Goal: Participate in discussion: Engage in conversation with other users on a specific topic

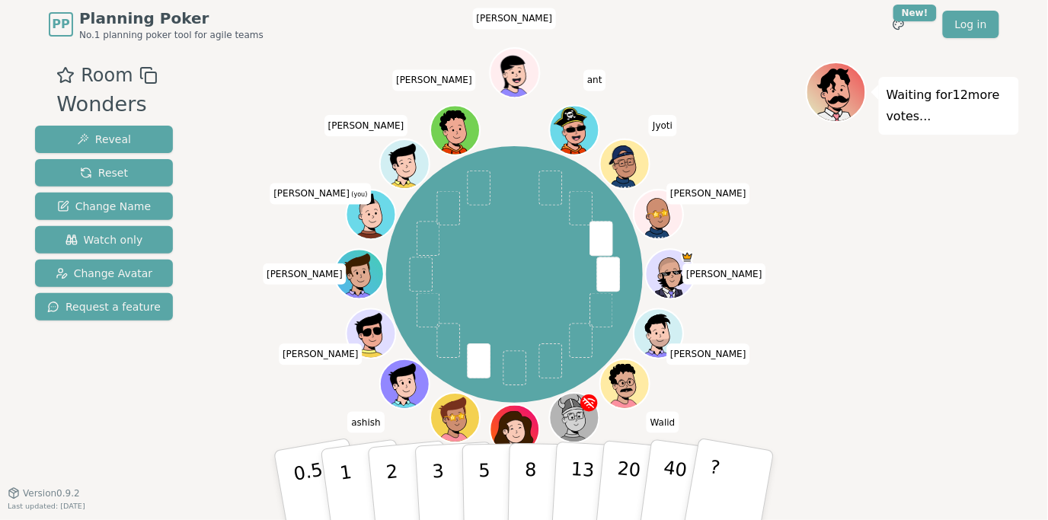
click at [841, 418] on div "Waiting for 12 more votes..." at bounding box center [912, 271] width 213 height 419
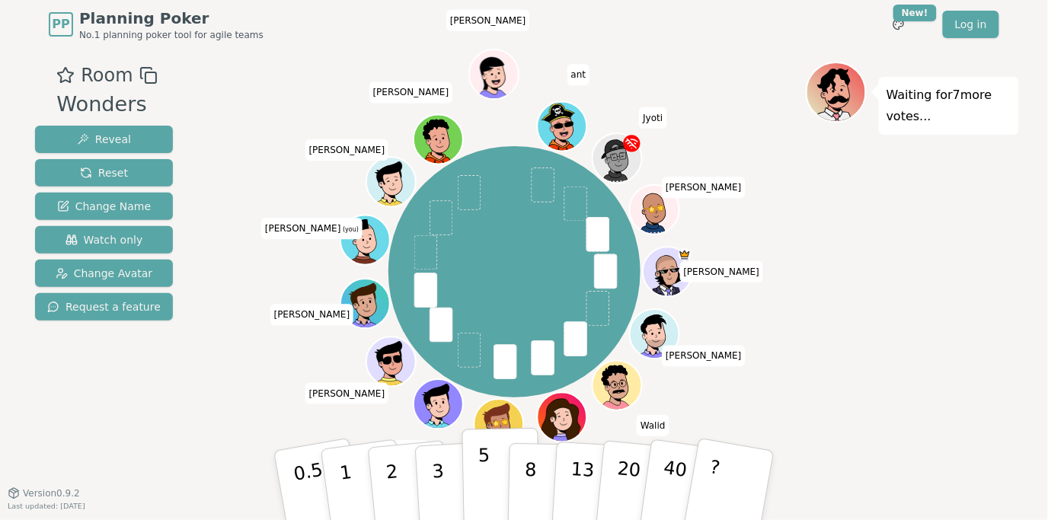
click at [483, 495] on p "5" at bounding box center [484, 486] width 13 height 82
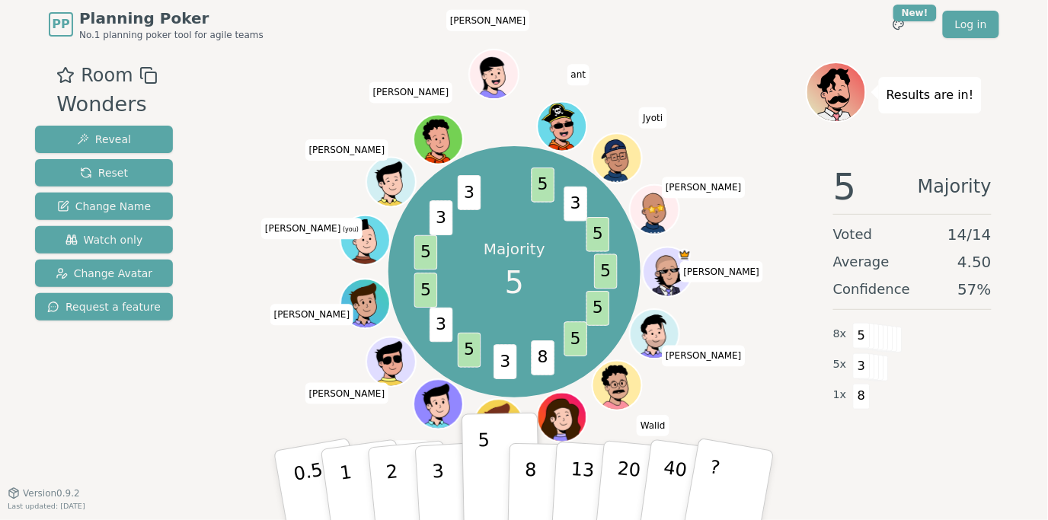
click at [233, 381] on div "Majority 5 5 5 5 8 3 5 3 5 5 3 3 5 3 5 [PERSON_NAME] [PERSON_NAME] Sev [PERSON_…" at bounding box center [514, 271] width 582 height 365
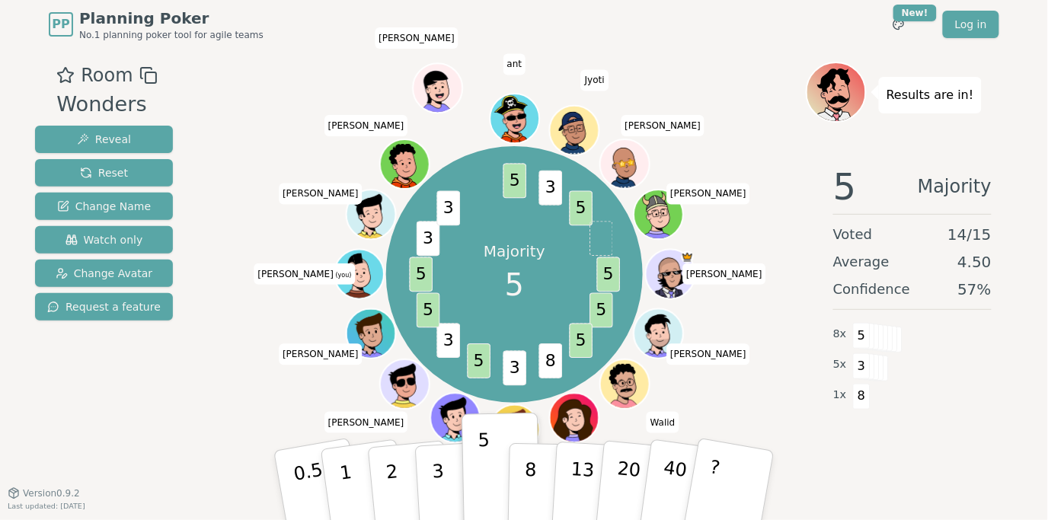
click at [233, 381] on div "Majority 5 5 5 5 8 3 5 3 5 5 3 3 5 3 5 [PERSON_NAME] [PERSON_NAME] Sev [PERSON_…" at bounding box center [514, 275] width 582 height 372
click at [204, 391] on div "Room Wonders Reveal Reset Change Name Watch only Change Avatar Request a featur…" at bounding box center [524, 271] width 990 height 419
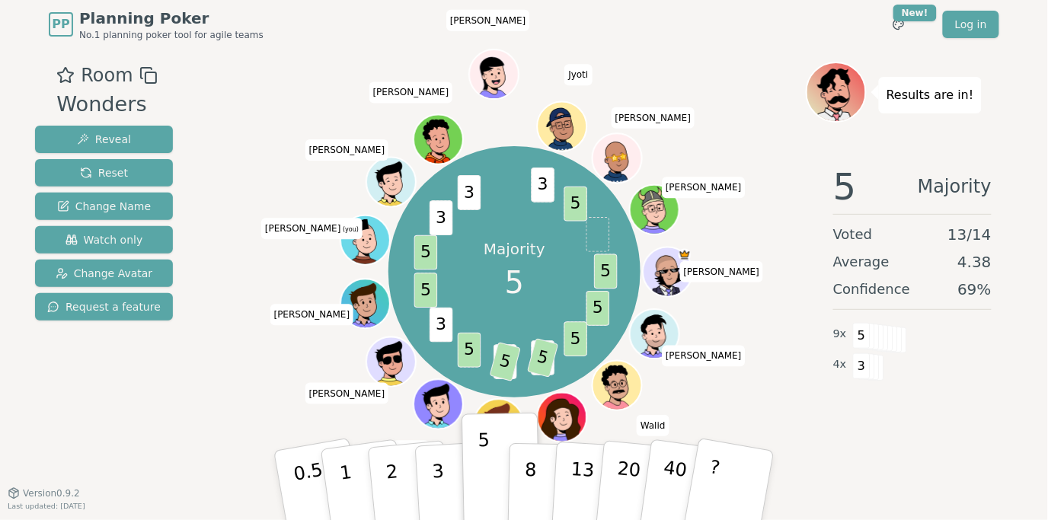
click at [158, 455] on div "Room Wonders Reveal Reset Change Name Watch only Change Avatar Request a feature" at bounding box center [104, 271] width 150 height 419
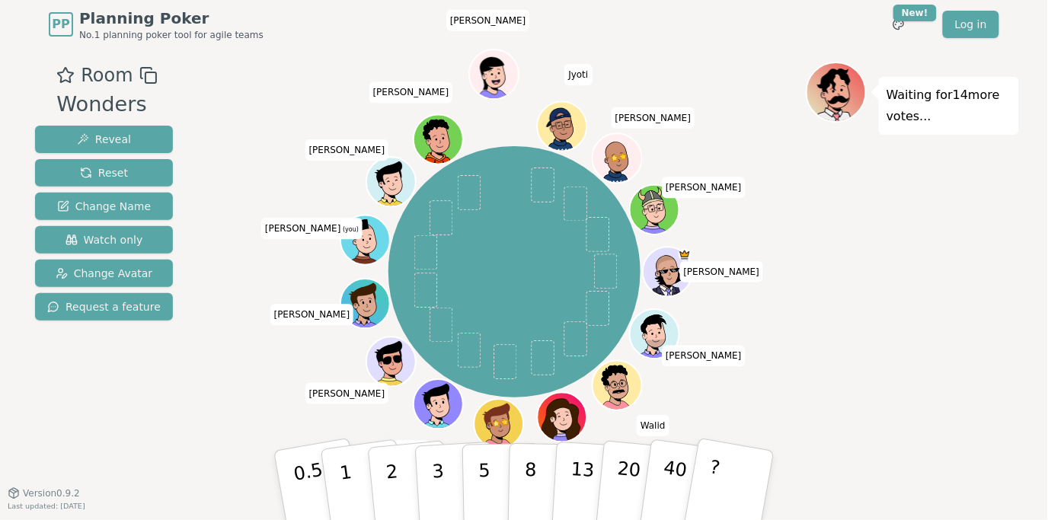
click at [153, 410] on div "Room Wonders Reveal Reset Change Name Watch only Change Avatar Request a feature" at bounding box center [104, 271] width 150 height 419
click at [180, 516] on div "PP Planning Poker No.1 planning poker tool for agile teams Toggle theme New! Lo…" at bounding box center [524, 260] width 1048 height 520
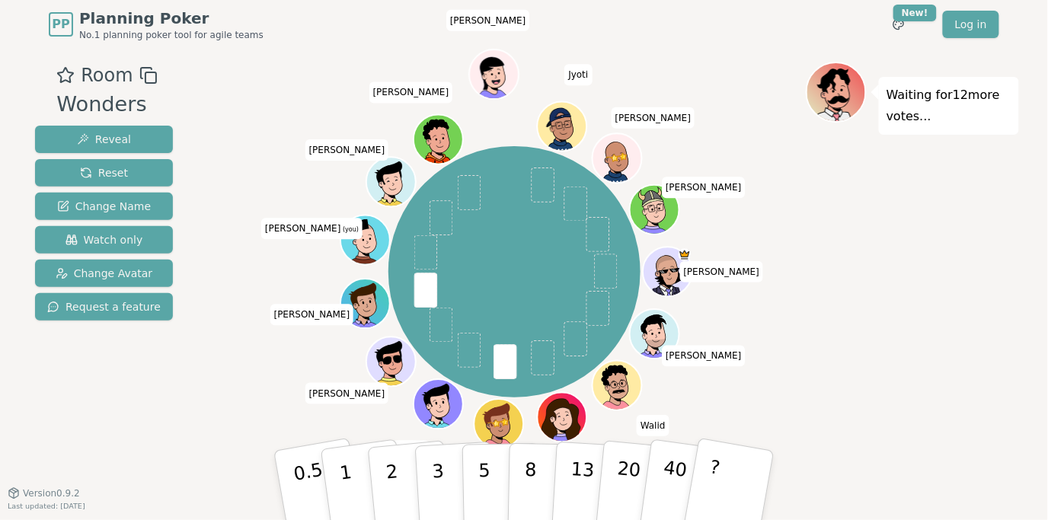
click at [179, 514] on div "PP Planning Poker No.1 planning poker tool for agile teams Toggle theme New! Lo…" at bounding box center [524, 260] width 1048 height 520
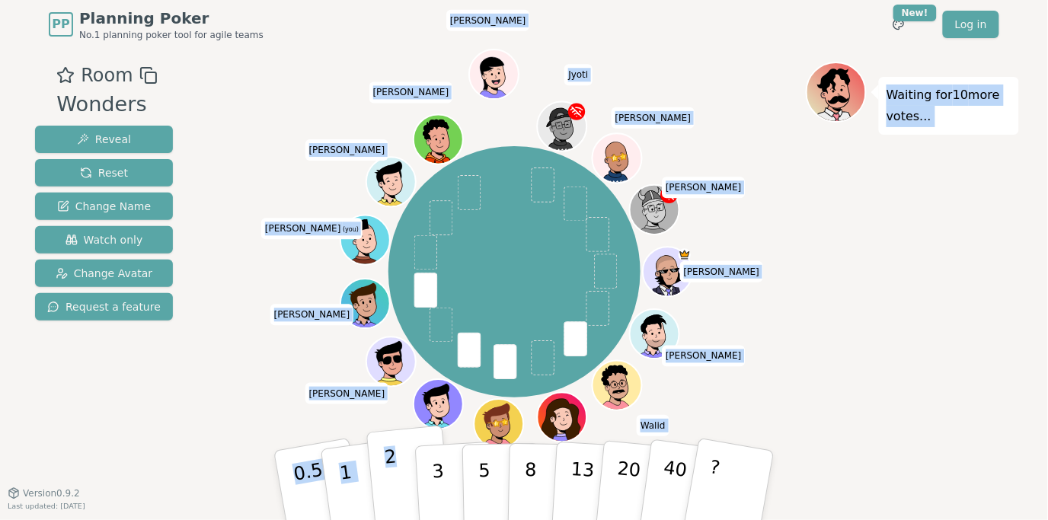
drag, startPoint x: 394, startPoint y: 416, endPoint x: 397, endPoint y: 476, distance: 60.2
click at [397, 476] on div "Room Wonders Reveal Reset Change Name Watch only Change Avatar Request a featur…" at bounding box center [524, 271] width 990 height 419
click at [397, 476] on button "2" at bounding box center [409, 486] width 87 height 121
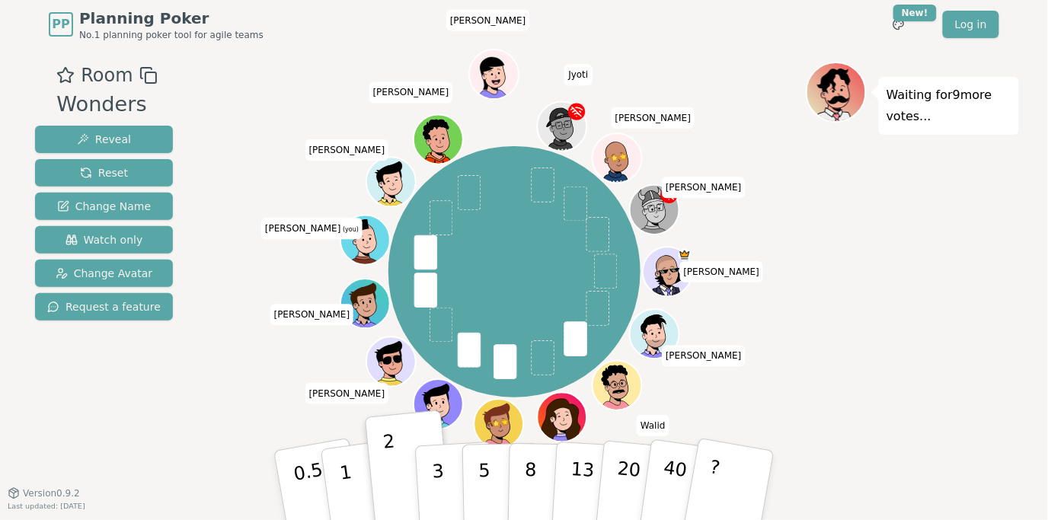
click at [240, 397] on div "[PERSON_NAME] [PERSON_NAME] Sev [PERSON_NAME] [PERSON_NAME] [PERSON_NAME] (you)…" at bounding box center [514, 271] width 582 height 365
click at [250, 390] on div "[PERSON_NAME] [PERSON_NAME] Sev [PERSON_NAME] [PERSON_NAME] [PERSON_NAME] (you)…" at bounding box center [514, 271] width 582 height 365
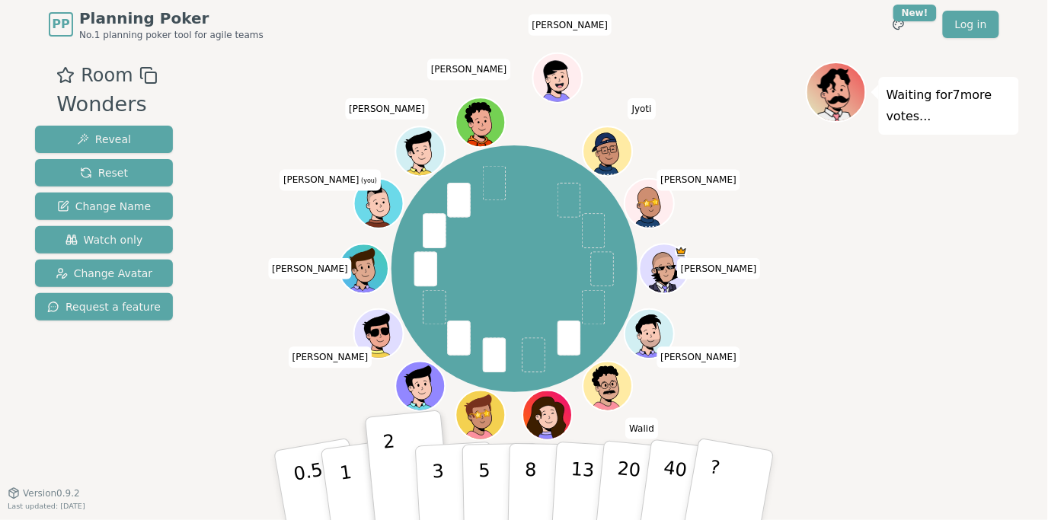
click at [267, 378] on div "[PERSON_NAME] [PERSON_NAME] Sev [PERSON_NAME] [PERSON_NAME] [PERSON_NAME] (you)…" at bounding box center [514, 269] width 582 height 360
click at [225, 372] on div "[PERSON_NAME] [PERSON_NAME] Sev [PERSON_NAME] [PERSON_NAME] [PERSON_NAME] (you)…" at bounding box center [514, 269] width 582 height 360
click at [237, 374] on div "[PERSON_NAME] [PERSON_NAME] Sev [PERSON_NAME] [PERSON_NAME] [PERSON_NAME] (you)…" at bounding box center [514, 269] width 582 height 360
click at [265, 400] on div "[PERSON_NAME] [PERSON_NAME] Sev [PERSON_NAME] [PERSON_NAME] [PERSON_NAME] (you)…" at bounding box center [514, 269] width 582 height 360
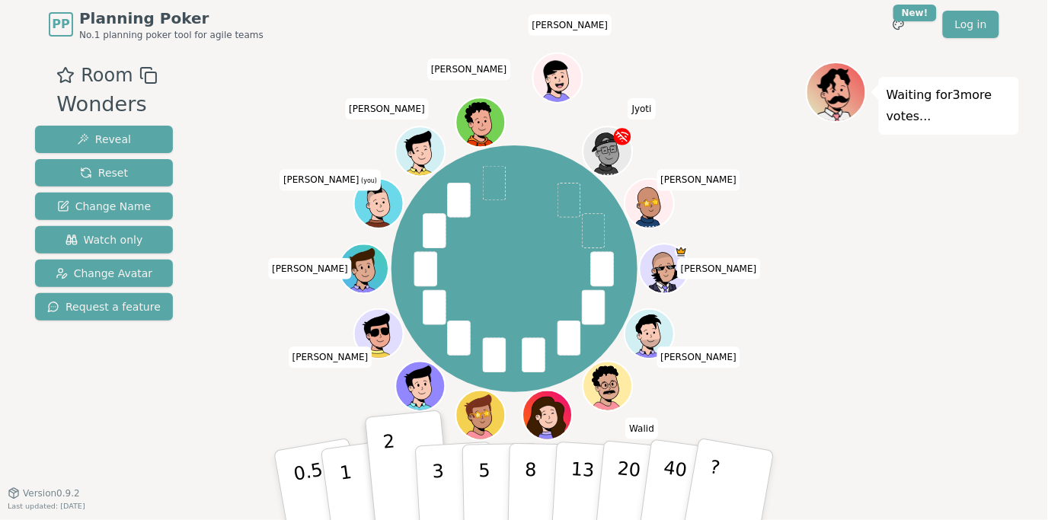
click at [269, 387] on div "[PERSON_NAME] [PERSON_NAME] Sev [PERSON_NAME] [PERSON_NAME] [PERSON_NAME] (you)…" at bounding box center [514, 269] width 582 height 360
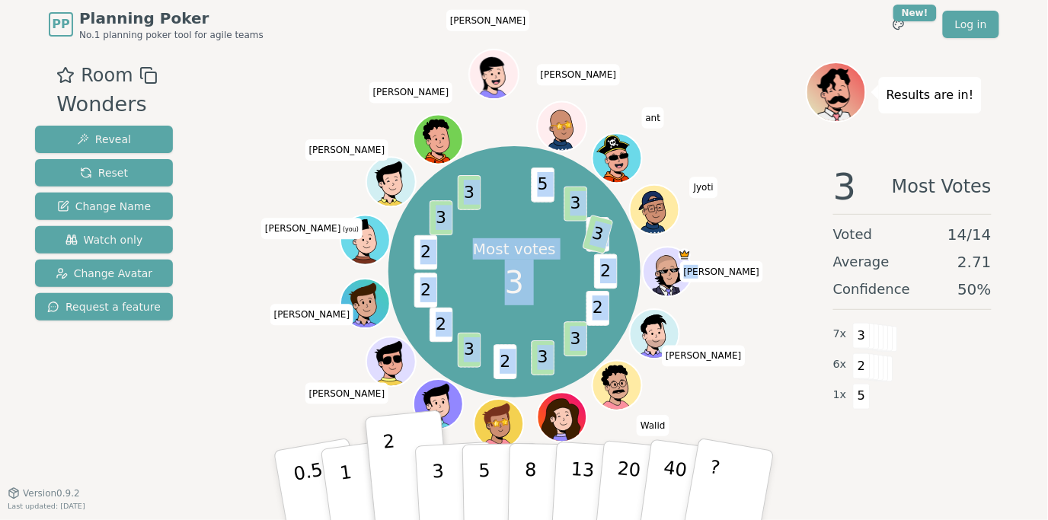
drag, startPoint x: 269, startPoint y: 387, endPoint x: 260, endPoint y: 394, distance: 11.9
click at [260, 394] on div "Most votes 3 2 2 3 3 2 3 2 2 2 3 3 5 3 5 3 [PERSON_NAME] [PERSON_NAME] Sev [PER…" at bounding box center [514, 271] width 582 height 365
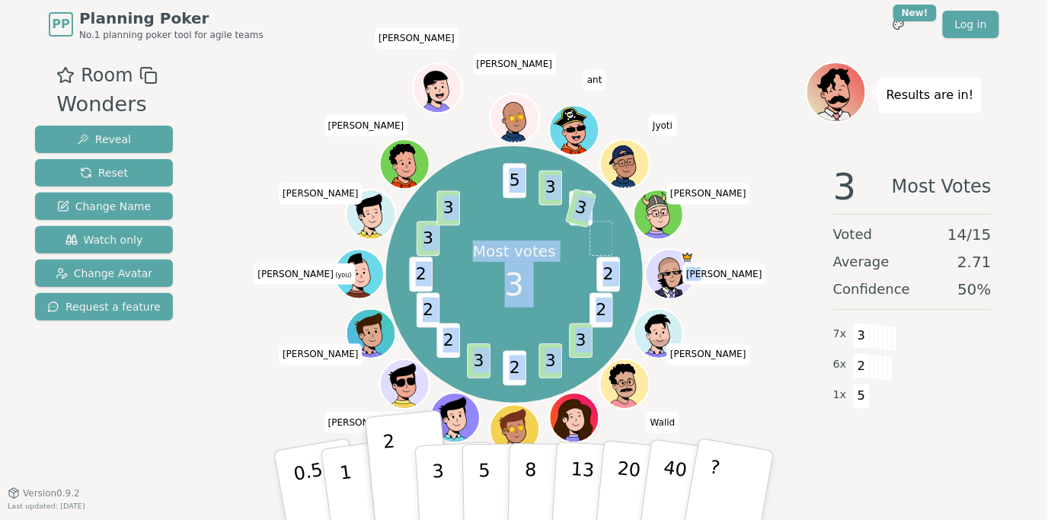
click at [259, 397] on div "Most votes 3 2 2 3 3 2 3 2 2 2 3 3 5 3 5 3 [PERSON_NAME] [PERSON_NAME] Sev [PER…" at bounding box center [514, 275] width 582 height 372
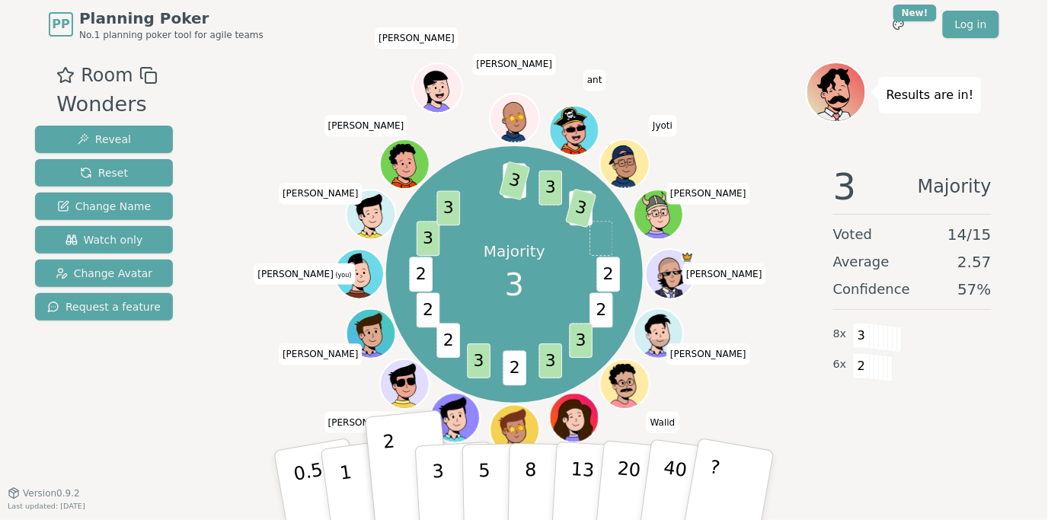
click at [272, 389] on div "Majority 3 2 2 3 3 2 3 2 2 2 3 3 5 3 3 5 3 [PERSON_NAME] [PERSON_NAME] Sev [PER…" at bounding box center [514, 275] width 582 height 372
click at [260, 385] on div "Majority 3 2 2 3 3 2 3 2 2 2 3 3 5 3 3 5 3 [PERSON_NAME] [PERSON_NAME] Sev [PER…" at bounding box center [514, 275] width 582 height 372
click at [257, 359] on div "Majority 3 2 0.5 2 3 3 3 2 3 3 2 2 0.5 2 3 2 3 2 5 3 3 5 3 [PERSON_NAME] [PERSO…" at bounding box center [514, 275] width 582 height 372
click at [242, 377] on div "Majority 3 2 0.5 2 3 3 3 2 3 3 2 2 0.5 2 3 2 3 2 5 3 3 5 3 [PERSON_NAME] [PERSO…" at bounding box center [514, 275] width 582 height 372
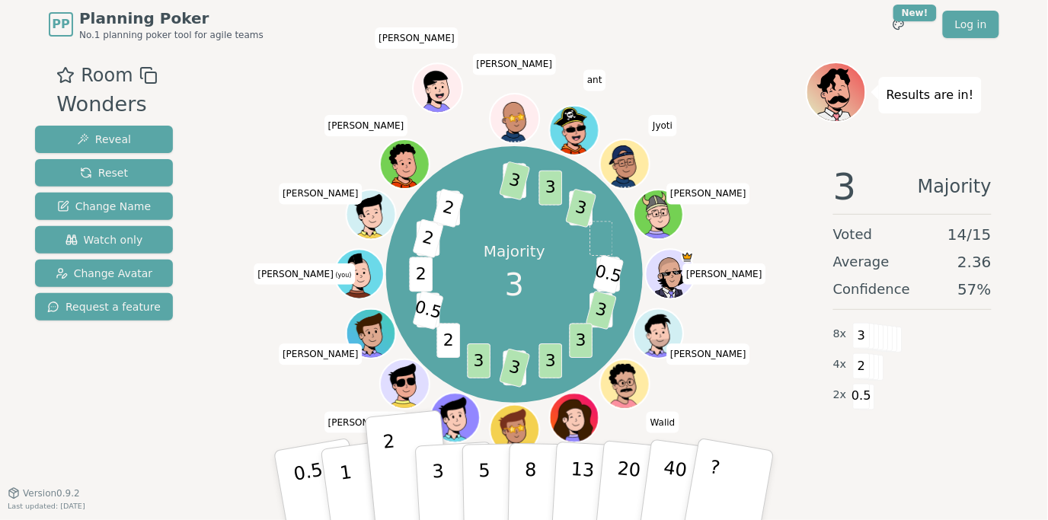
drag, startPoint x: 221, startPoint y: 346, endPoint x: 209, endPoint y: 383, distance: 38.5
click at [209, 383] on div "Room Wonders Reveal Reset Change Name Watch only Change Avatar Request a featur…" at bounding box center [524, 271] width 990 height 419
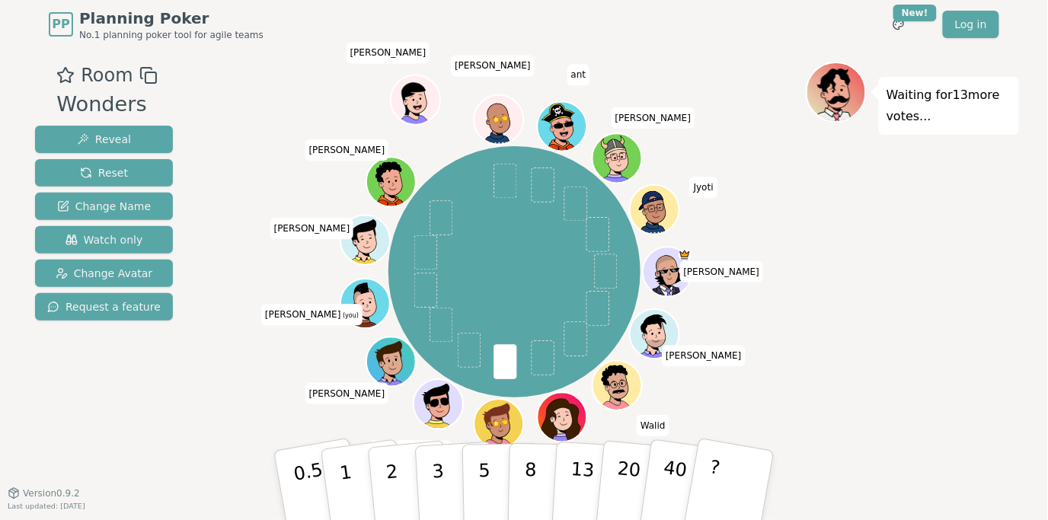
click at [236, 386] on div "[PERSON_NAME] [PERSON_NAME] Sev [PERSON_NAME] [PERSON_NAME] (you) [PERSON_NAME]…" at bounding box center [514, 271] width 582 height 365
click at [149, 423] on div "Room Wonders Reveal Reset Change Name Watch only Change Avatar Request a feature" at bounding box center [104, 271] width 150 height 419
click at [144, 438] on div "Room Wonders Reveal Reset Change Name Watch only Change Avatar Request a feature" at bounding box center [104, 271] width 150 height 419
click at [129, 436] on div "Room Wonders Reveal Reset Change Name Watch only Change Avatar Request a feature" at bounding box center [104, 271] width 150 height 419
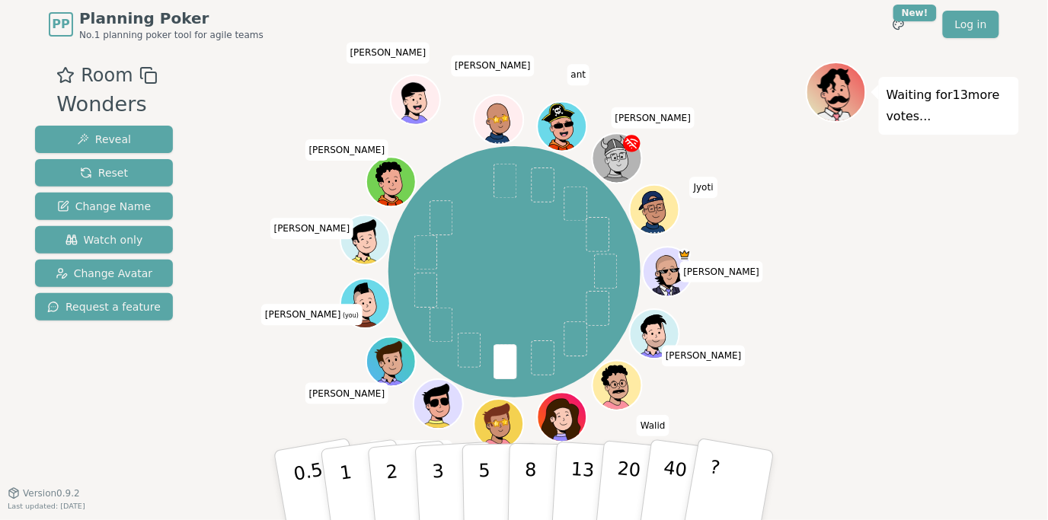
click at [136, 455] on div "Room Wonders Reveal Reset Change Name Watch only Change Avatar Request a feature" at bounding box center [104, 271] width 150 height 419
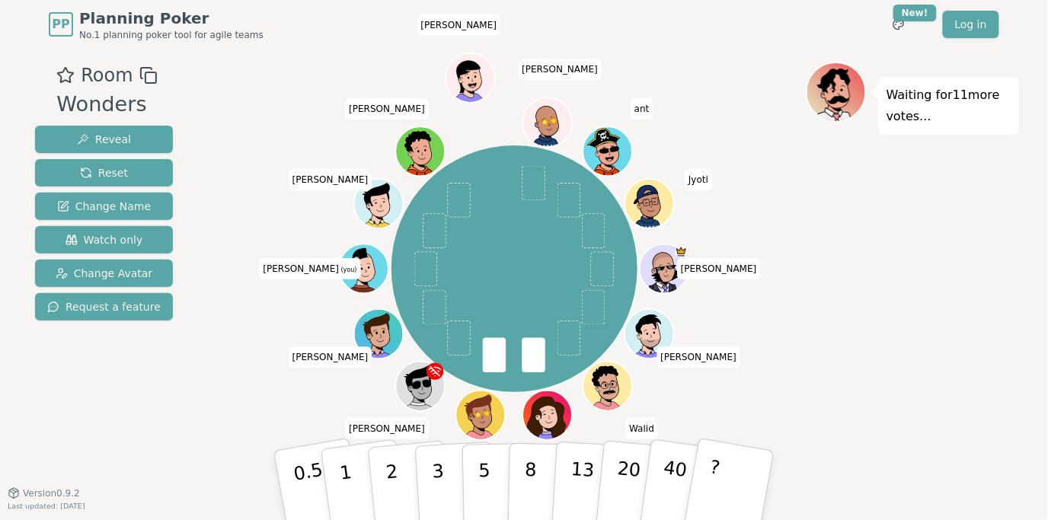
click at [136, 458] on div "Room Wonders Reveal Reset Change Name Watch only Change Avatar Request a feature" at bounding box center [104, 271] width 150 height 419
click at [136, 467] on div "Room Wonders Reveal Reset Change Name Watch only Change Avatar Request a feature" at bounding box center [104, 271] width 150 height 419
click at [153, 449] on div "Room Wonders Reveal Reset Change Name Watch only Change Avatar Request a feature" at bounding box center [104, 271] width 150 height 419
click at [136, 419] on div "Room Wonders Reveal Reset Change Name Watch only Change Avatar Request a feature" at bounding box center [104, 271] width 150 height 419
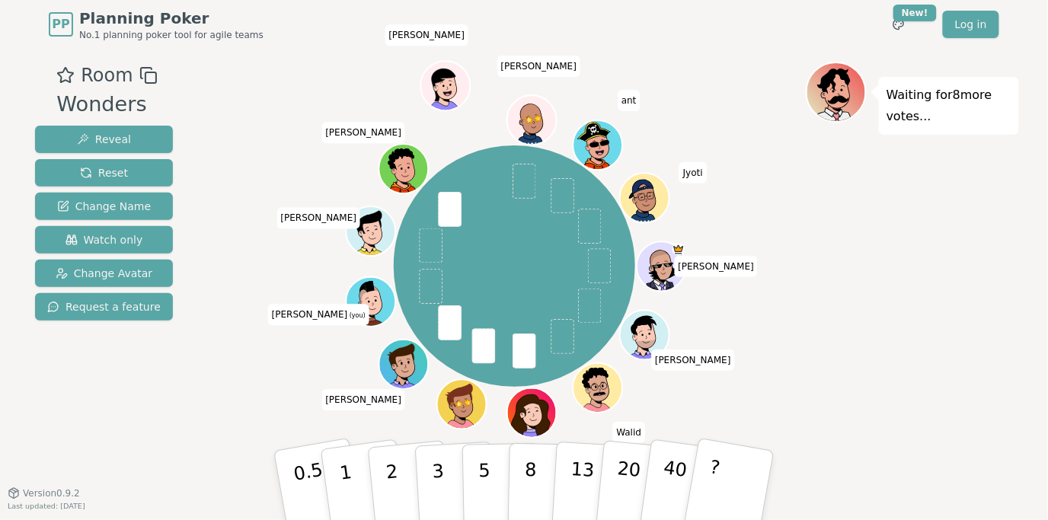
click at [136, 419] on div "Room Wonders Reveal Reset Change Name Watch only Change Avatar Request a feature" at bounding box center [104, 271] width 150 height 419
click at [131, 419] on div "Room Wonders Reveal Reset Change Name Watch only Change Avatar Request a feature" at bounding box center [104, 271] width 150 height 419
click at [135, 417] on div "Room Wonders Reveal Reset Change Name Watch only Change Avatar Request a feature" at bounding box center [104, 271] width 150 height 419
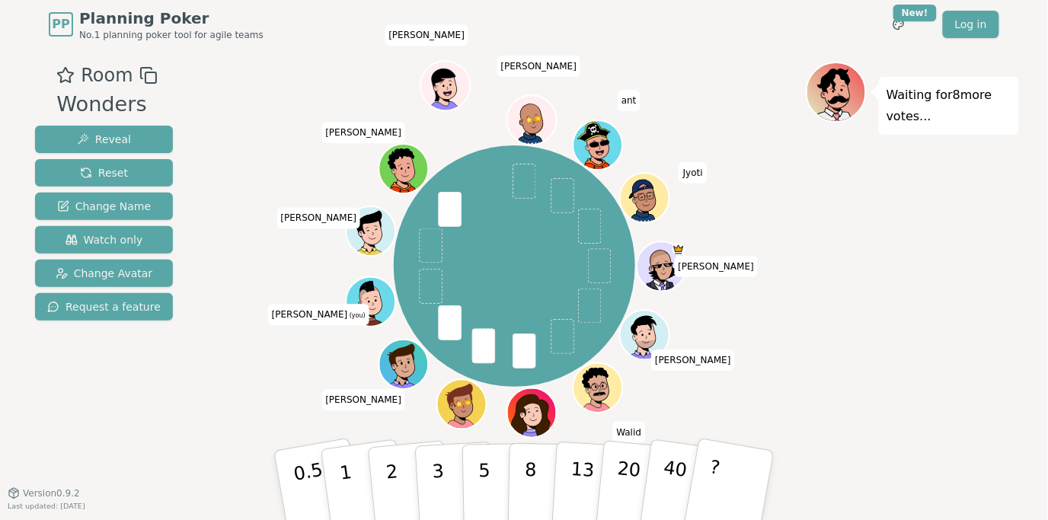
click at [135, 417] on div "Room Wonders Reveal Reset Change Name Watch only Change Avatar Request a feature" at bounding box center [104, 271] width 150 height 419
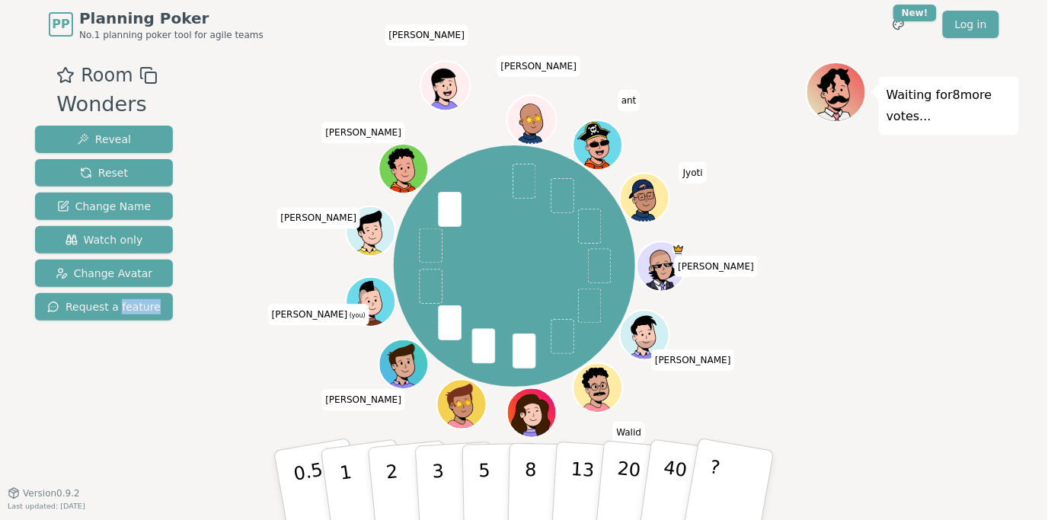
click at [135, 417] on div "Room Wonders Reveal Reset Change Name Watch only Change Avatar Request a feature" at bounding box center [104, 271] width 150 height 419
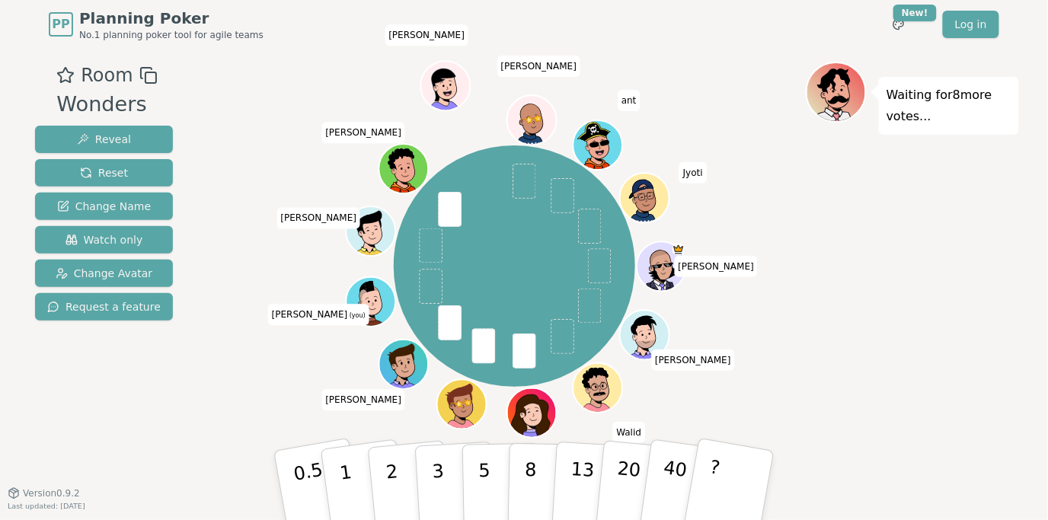
click at [135, 417] on div "Room Wonders Reveal Reset Change Name Watch only Change Avatar Request a feature" at bounding box center [104, 271] width 150 height 419
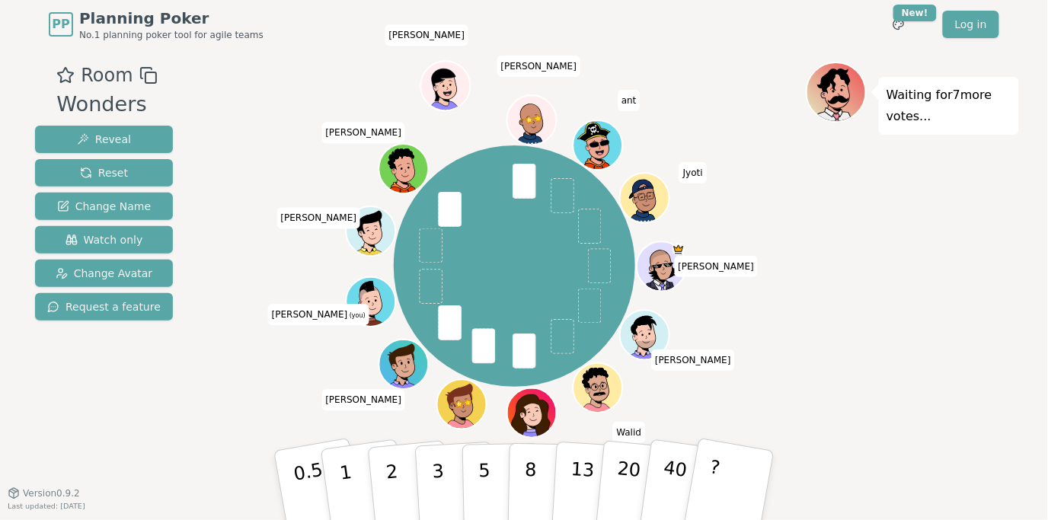
click at [135, 417] on div "Room Wonders Reveal Reset Change Name Watch only Change Avatar Request a feature" at bounding box center [104, 271] width 150 height 419
click at [135, 421] on div "Room Wonders Reveal Reset Change Name Watch only Change Avatar Request a feature" at bounding box center [104, 271] width 150 height 419
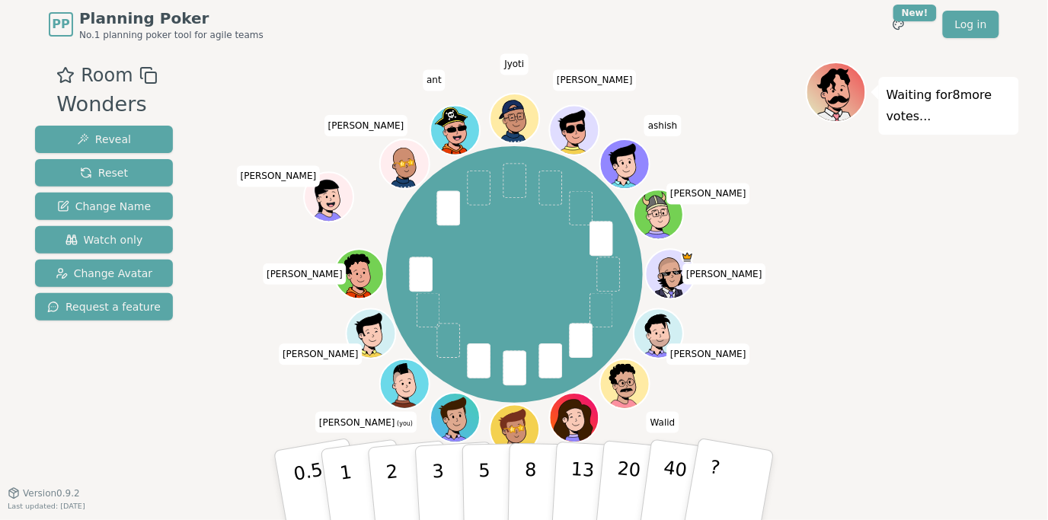
click at [148, 407] on div "Room Wonders Reveal Reset Change Name Watch only Change Avatar Request a feature" at bounding box center [104, 271] width 150 height 419
click at [152, 411] on div "Room Wonders Reveal Reset Change Name Watch only Change Avatar Request a feature" at bounding box center [104, 271] width 150 height 419
click at [149, 421] on div "Room Wonders Reveal Reset Change Name Watch only Change Avatar Request a feature" at bounding box center [104, 271] width 150 height 419
click at [147, 426] on div "Room Wonders Reveal Reset Change Name Watch only Change Avatar Request a feature" at bounding box center [104, 271] width 150 height 419
click at [146, 430] on div "Room Wonders Reveal Reset Change Name Watch only Change Avatar Request a feature" at bounding box center [104, 271] width 150 height 419
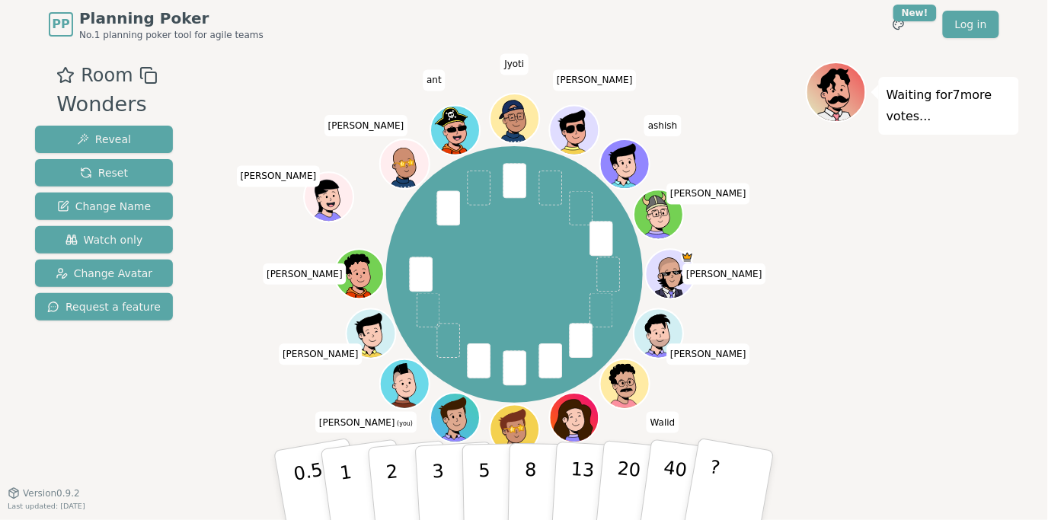
click at [146, 430] on div "Room Wonders Reveal Reset Change Name Watch only Change Avatar Request a feature" at bounding box center [104, 271] width 150 height 419
click at [144, 431] on div "Room Wonders Reveal Reset Change Name Watch only Change Avatar Request a feature" at bounding box center [104, 271] width 150 height 419
click at [150, 433] on div "Room Wonders Reveal Reset Change Name Watch only Change Avatar Request a feature" at bounding box center [104, 271] width 150 height 419
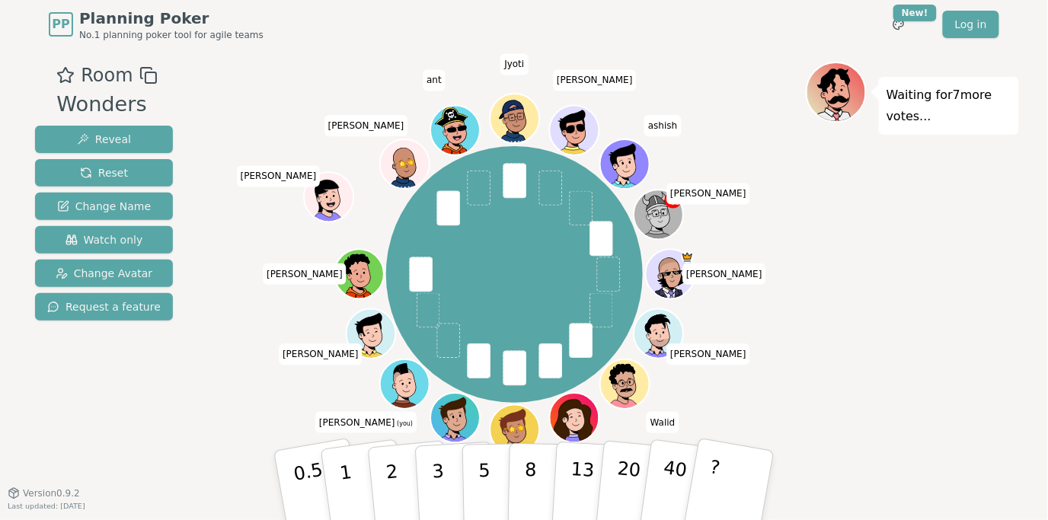
click at [152, 431] on div "Room Wonders Reveal Reset Change Name Watch only Change Avatar Request a feature" at bounding box center [104, 271] width 150 height 419
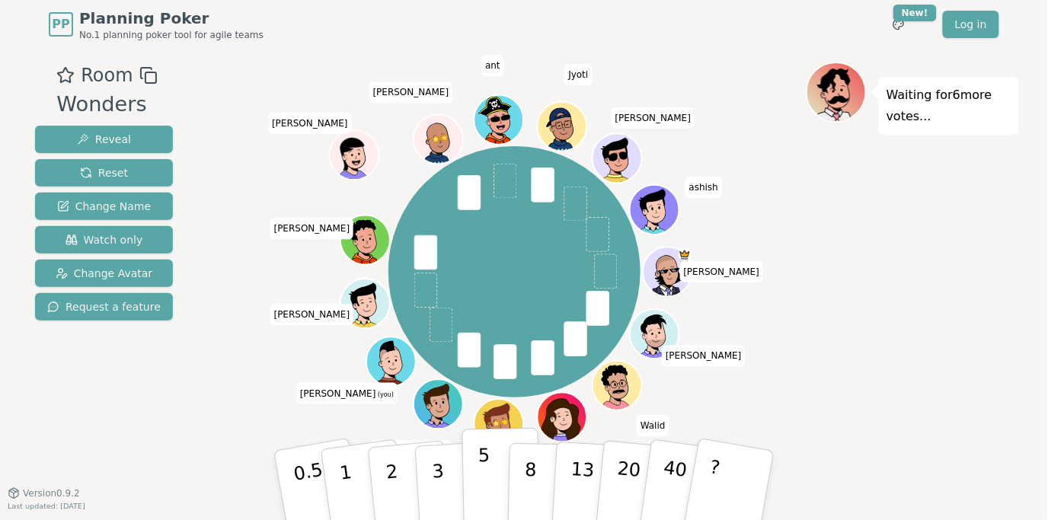
click at [476, 481] on button "5" at bounding box center [501, 486] width 78 height 116
click at [263, 392] on div "[PERSON_NAME] [PERSON_NAME] Sev [PERSON_NAME] [PERSON_NAME] (you) [PERSON_NAME]…" at bounding box center [514, 271] width 582 height 365
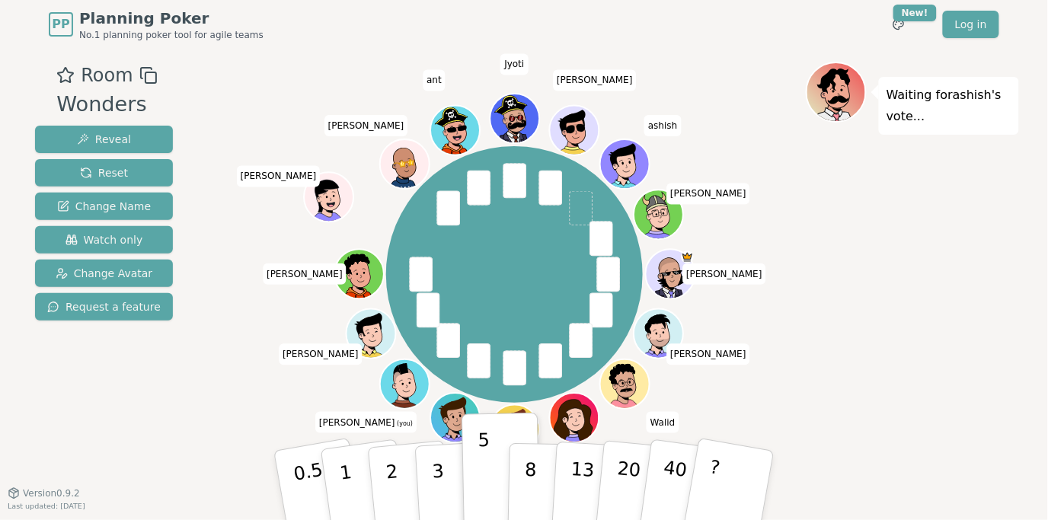
click at [225, 394] on div "[PERSON_NAME] [PERSON_NAME] Sev [PERSON_NAME] [PERSON_NAME] (you) [PERSON_NAME]…" at bounding box center [514, 275] width 582 height 372
click at [205, 377] on div "Room Wonders Reveal Reset Change Name Watch only Change Avatar Request a featur…" at bounding box center [524, 271] width 990 height 419
click at [226, 384] on div "[PERSON_NAME] [PERSON_NAME] Sev [PERSON_NAME] [PERSON_NAME] (you) [PERSON_NAME]…" at bounding box center [514, 275] width 582 height 372
click at [216, 381] on div "Room Wonders Reveal Reset Change Name Watch only Change Avatar Request a featur…" at bounding box center [524, 271] width 990 height 419
click at [213, 391] on div "Room Wonders Reveal Reset Change Name Watch only Change Avatar Request a featur…" at bounding box center [524, 271] width 990 height 419
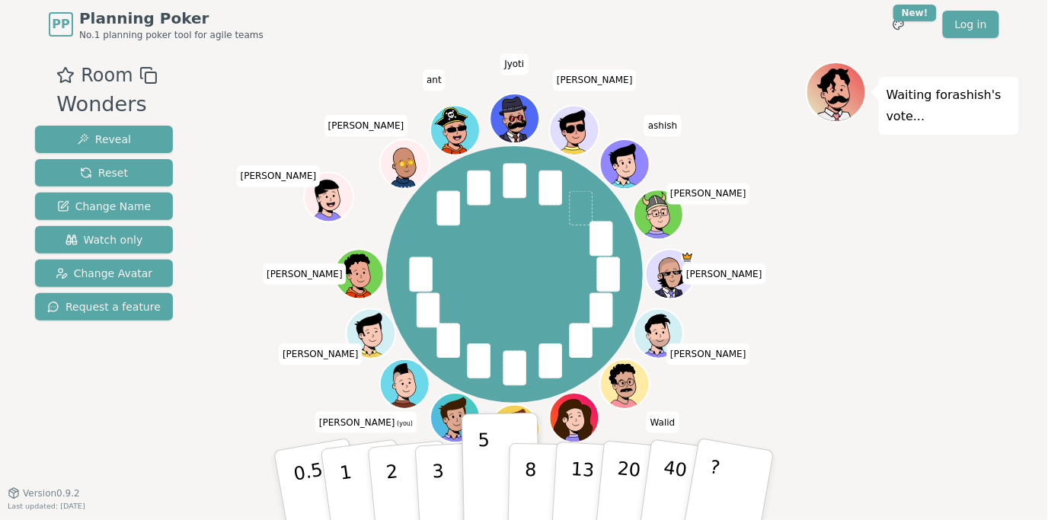
click at [213, 391] on div "Room Wonders Reveal Reset Change Name Watch only Change Avatar Request a featur…" at bounding box center [524, 271] width 990 height 419
click at [211, 394] on div "Room Wonders Reveal Reset Change Name Watch only Change Avatar Request a featur…" at bounding box center [524, 271] width 990 height 419
click at [206, 397] on div "Room Wonders Reveal Reset Change Name Watch only Change Avatar Request a featur…" at bounding box center [524, 271] width 990 height 419
click at [169, 379] on div "Room Wonders Reveal Reset Change Name Watch only Change Avatar Request a featur…" at bounding box center [524, 271] width 990 height 419
click at [166, 394] on div "Room Wonders Reveal Reset Change Name Watch only Change Avatar Request a feature" at bounding box center [104, 271] width 150 height 419
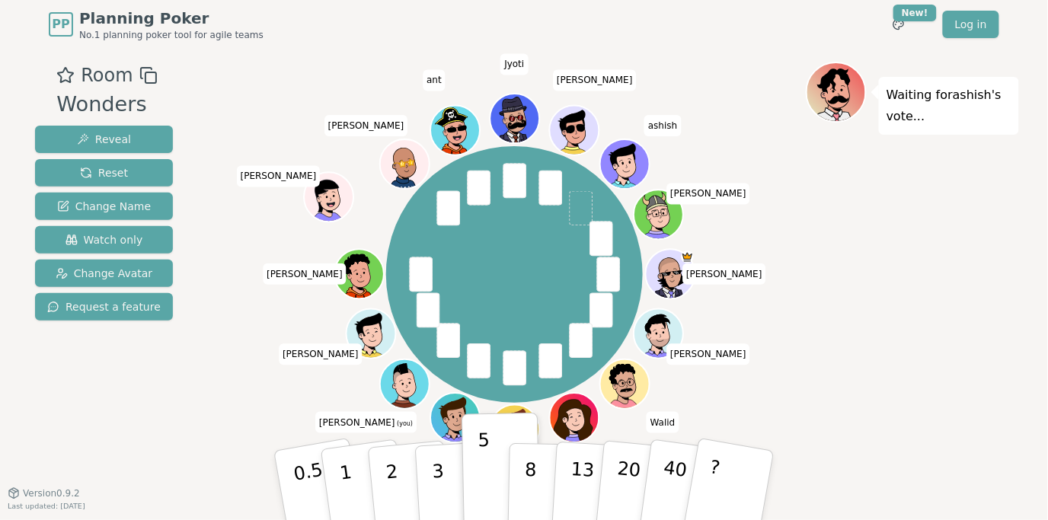
click at [164, 382] on div "Room Wonders Reveal Reset Change Name Watch only Change Avatar Request a feature" at bounding box center [104, 271] width 150 height 419
click at [161, 376] on div "Room Wonders Reveal Reset Change Name Watch only Change Avatar Request a feature" at bounding box center [104, 271] width 150 height 419
click at [180, 376] on div "Room Wonders Reveal Reset Change Name Watch only Change Avatar Request a featur…" at bounding box center [524, 271] width 990 height 419
click at [209, 365] on div "Room Wonders Reveal Reset Change Name Watch only Change Avatar Request a featur…" at bounding box center [524, 271] width 990 height 419
click at [195, 365] on div "Room Wonders Reveal Reset Change Name Watch only Change Avatar Request a featur…" at bounding box center [524, 271] width 990 height 419
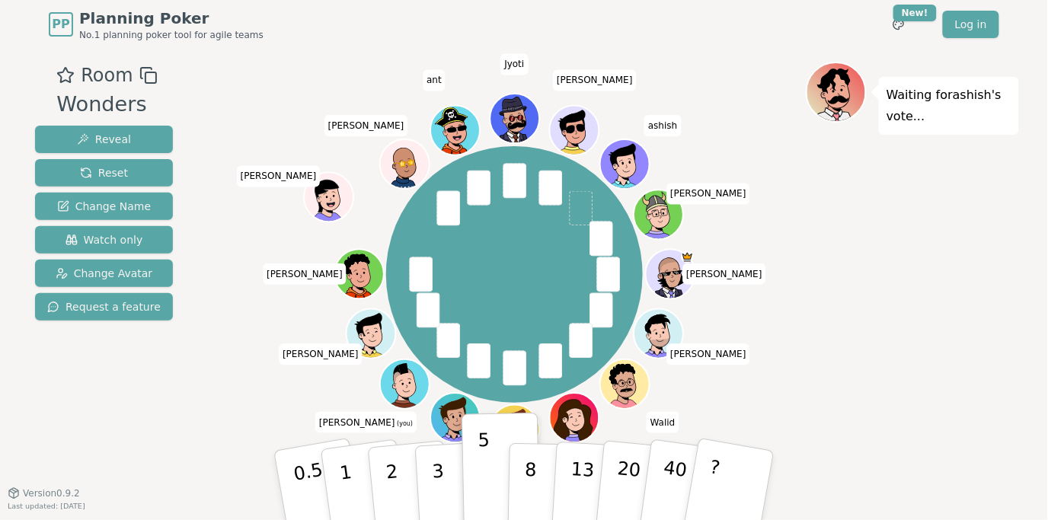
click at [862, 371] on div "Waiting for [PERSON_NAME] 's vote..." at bounding box center [912, 271] width 213 height 419
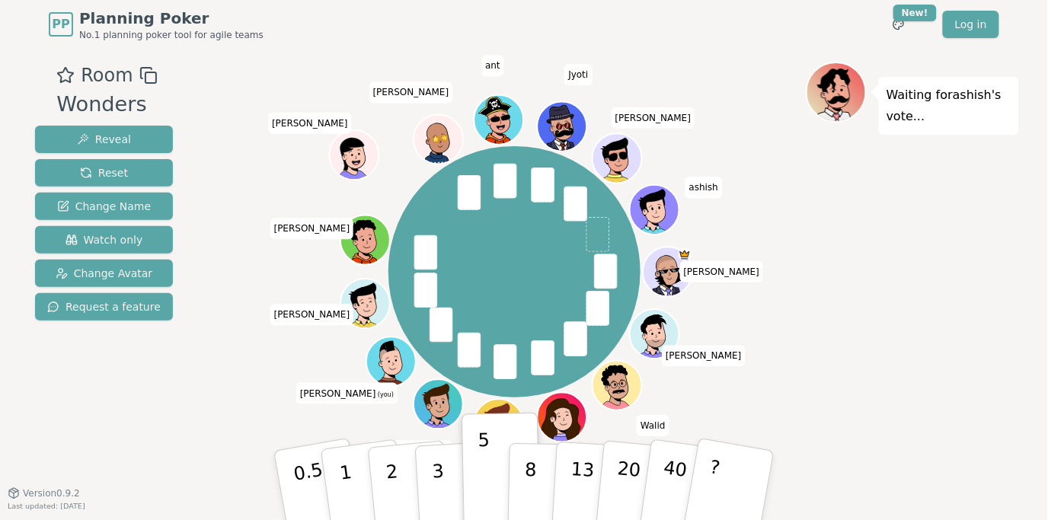
click at [881, 332] on div "Waiting for [PERSON_NAME] 's vote..." at bounding box center [912, 271] width 213 height 419
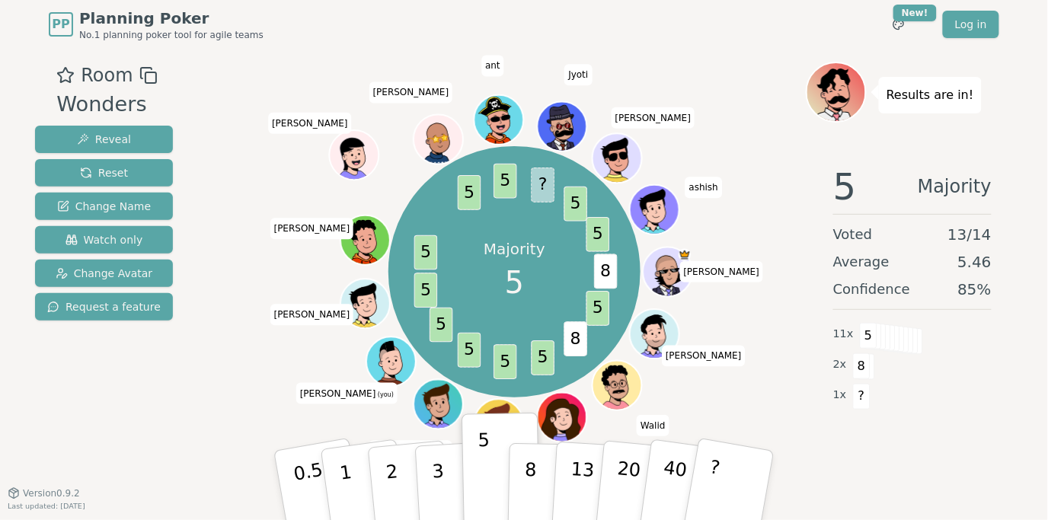
click at [809, 436] on div "5 Majority Voted 13 / 14 Average 5.46 Confidence 85 % 11 x 5 2 x 8 1 x ?" at bounding box center [912, 305] width 213 height 305
click at [162, 410] on div "Room Wonders Reveal Reset Change Name Watch only Change Avatar Request a feature" at bounding box center [104, 271] width 150 height 419
click at [184, 409] on div "Room Wonders Reveal Reset Change Name Watch only Change Avatar Request a featur…" at bounding box center [524, 271] width 990 height 419
click at [186, 404] on div "Room Wonders Reveal Reset Change Name Watch only Change Avatar Request a featur…" at bounding box center [524, 271] width 990 height 419
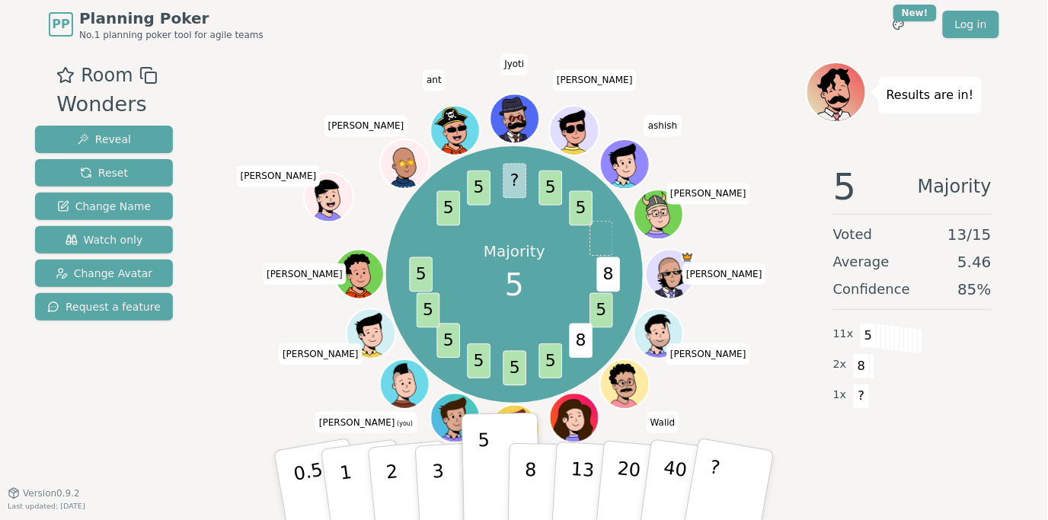
click at [186, 403] on div "Room Wonders Reveal Reset Change Name Watch only Change Avatar Request a featur…" at bounding box center [524, 271] width 990 height 419
click at [184, 385] on div "Room Wonders Reveal Reset Change Name Watch only Change Avatar Request a featur…" at bounding box center [524, 271] width 990 height 419
click at [171, 416] on div "Room Wonders Reveal Reset Change Name Watch only Change Avatar Request a featur…" at bounding box center [524, 271] width 990 height 419
click at [199, 388] on div "Room Wonders Reveal Reset Change Name Watch only Change Avatar Request a featur…" at bounding box center [524, 271] width 990 height 419
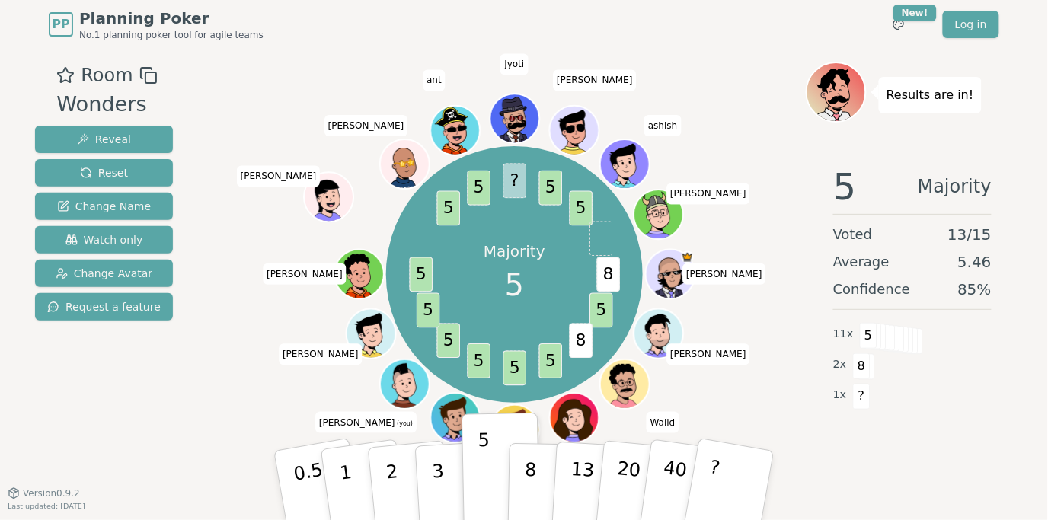
click at [180, 388] on div "Room Wonders Reveal Reset Change Name Watch only Change Avatar Request a featur…" at bounding box center [524, 271] width 990 height 419
click at [181, 389] on div "Room Wonders Reveal Reset Change Name Watch only Change Avatar Request a featur…" at bounding box center [524, 271] width 990 height 419
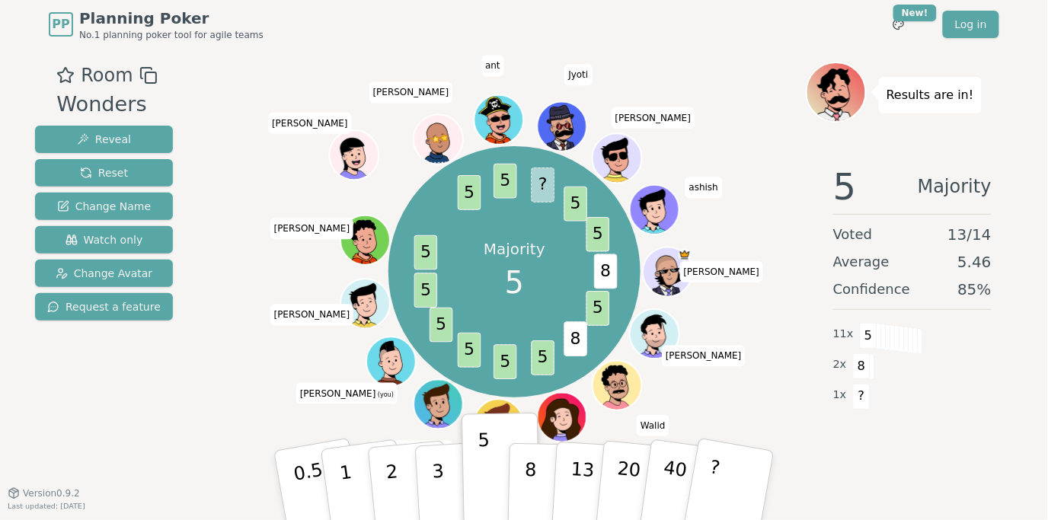
click at [151, 378] on div "Room Wonders Reveal Reset Change Name Watch only Change Avatar Request a feature" at bounding box center [104, 271] width 150 height 419
click at [150, 380] on div "Room Wonders Reveal Reset Change Name Watch only Change Avatar Request a feature" at bounding box center [104, 271] width 150 height 419
click at [145, 387] on div "Room Wonders Reveal Reset Change Name Watch only Change Avatar Request a feature" at bounding box center [104, 271] width 150 height 419
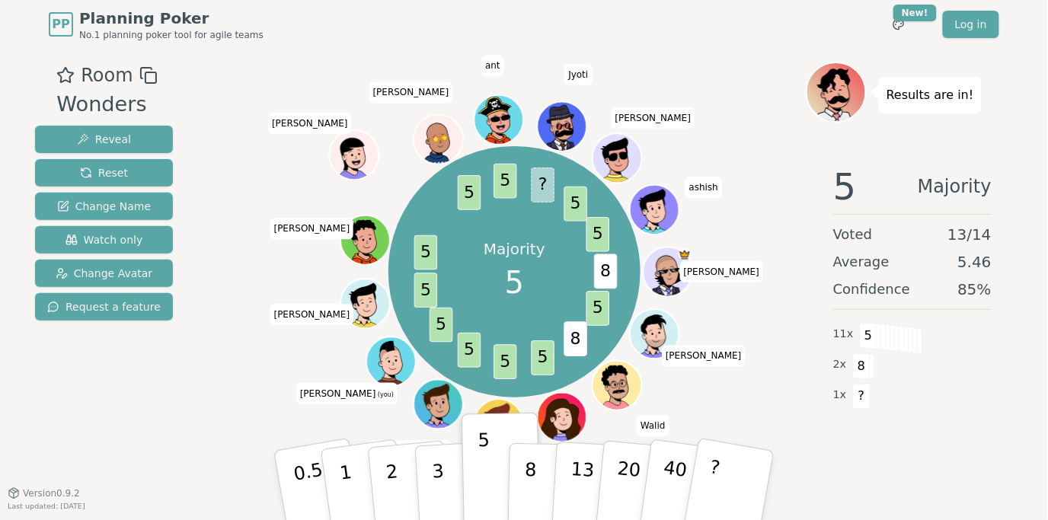
click at [145, 387] on div "Room Wonders Reveal Reset Change Name Watch only Change Avatar Request a feature" at bounding box center [104, 271] width 150 height 419
click at [144, 393] on div "Room Wonders Reveal Reset Change Name Watch only Change Avatar Request a feature" at bounding box center [104, 271] width 150 height 419
click at [142, 397] on div "Room Wonders Reveal Reset Change Name Watch only Change Avatar Request a feature" at bounding box center [104, 271] width 150 height 419
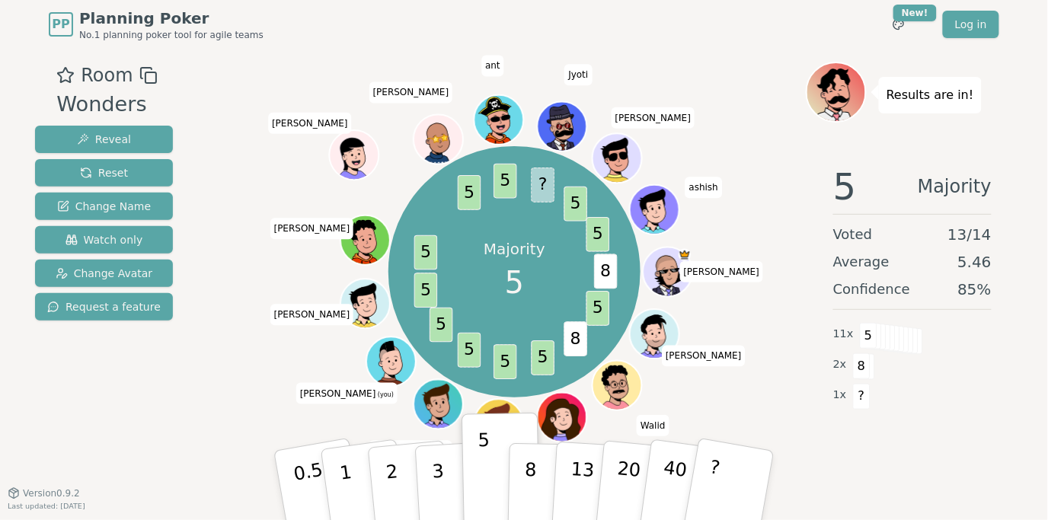
click at [142, 397] on div "Room Wonders Reveal Reset Change Name Watch only Change Avatar Request a feature" at bounding box center [104, 271] width 150 height 419
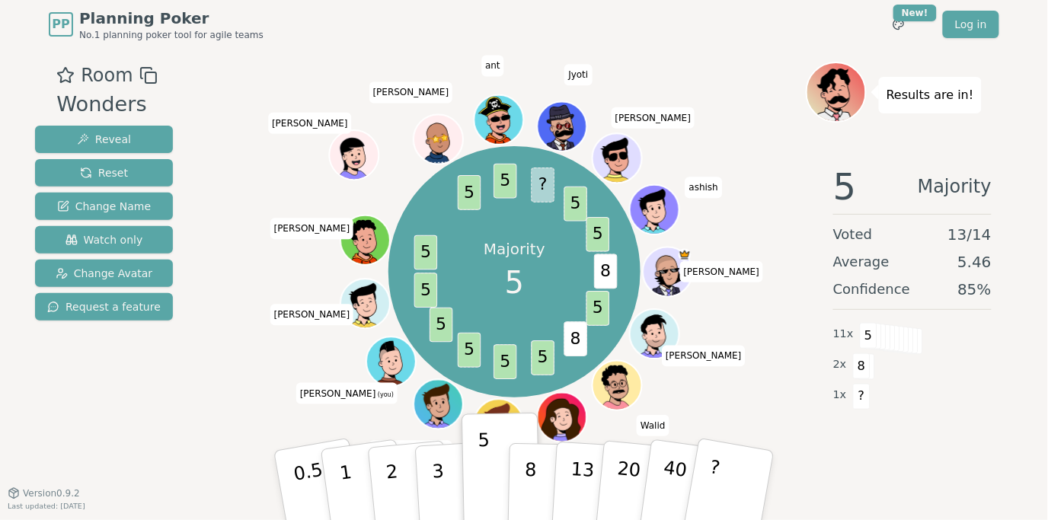
click at [142, 397] on div "Room Wonders Reveal Reset Change Name Watch only Change Avatar Request a feature" at bounding box center [104, 271] width 150 height 419
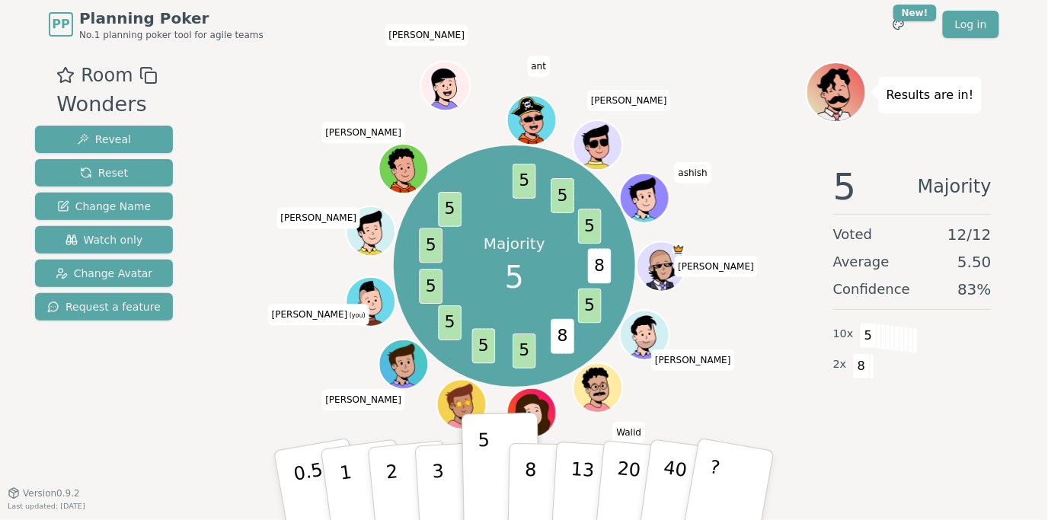
click at [290, 262] on div "Majority 5 8 5 8 5 5 5 5 5 5 5 5 5 [PERSON_NAME] [PERSON_NAME] Sev [PERSON_NAME…" at bounding box center [514, 266] width 582 height 355
